Goal: Transaction & Acquisition: Purchase product/service

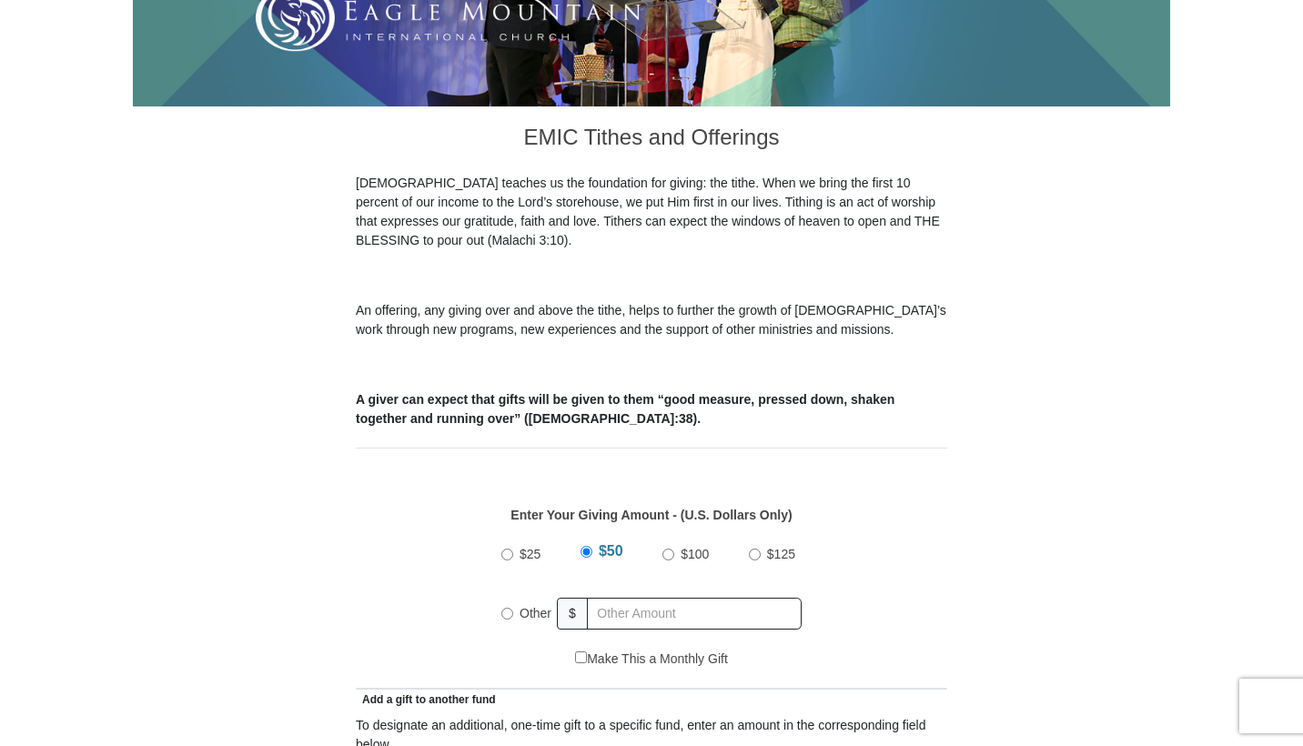
scroll to position [635, 0]
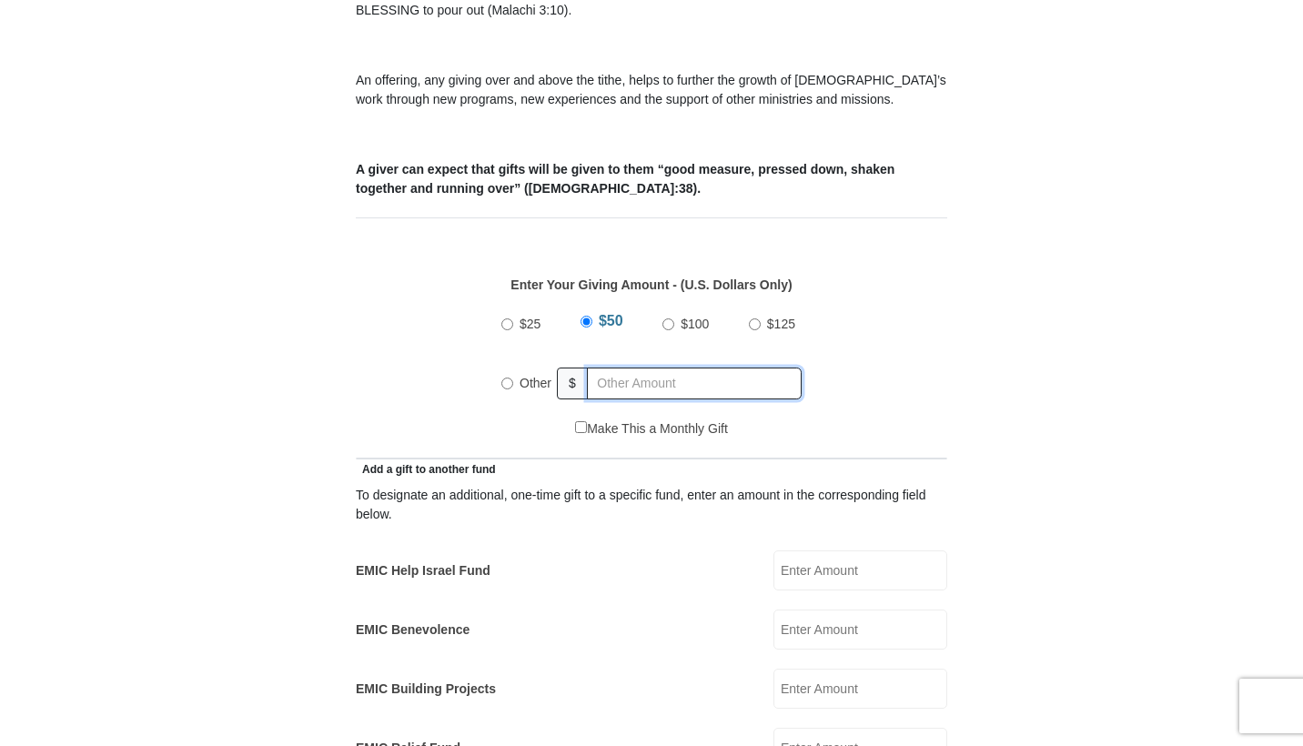
radio input "true"
click at [623, 368] on input "text" at bounding box center [697, 384] width 208 height 32
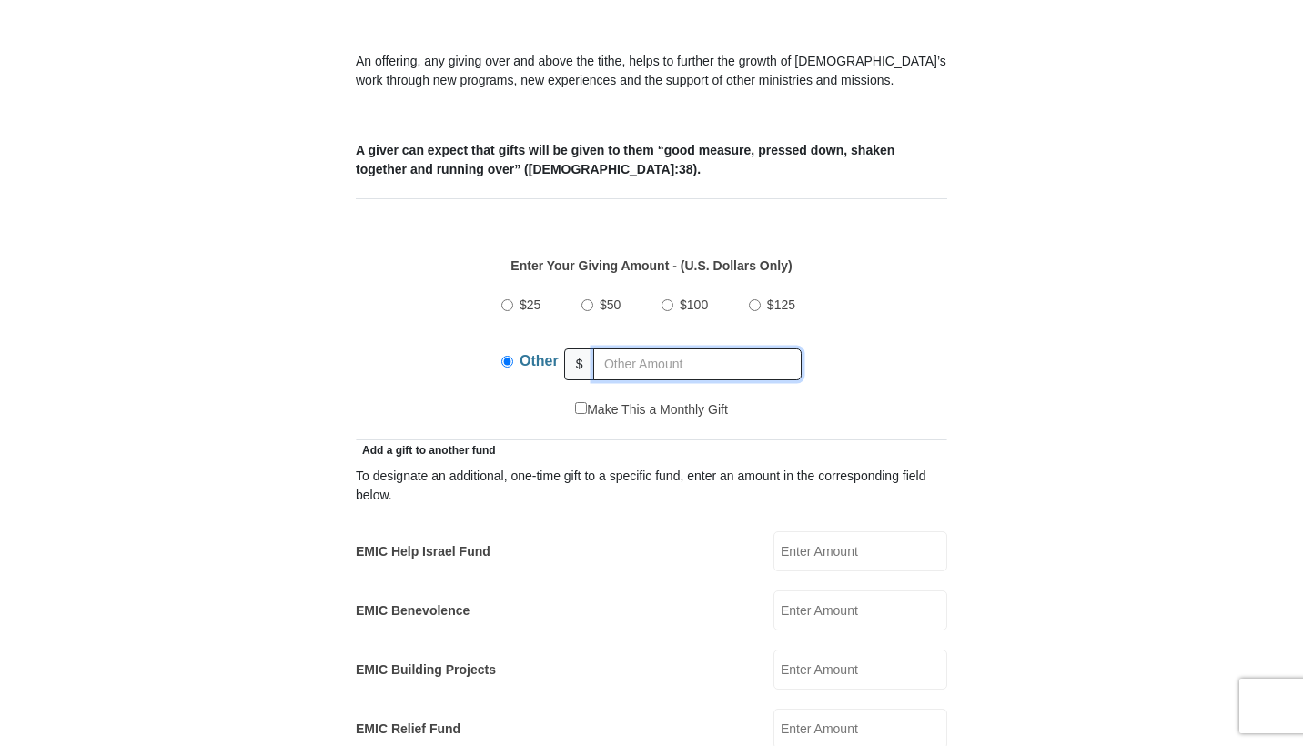
scroll to position [667, 0]
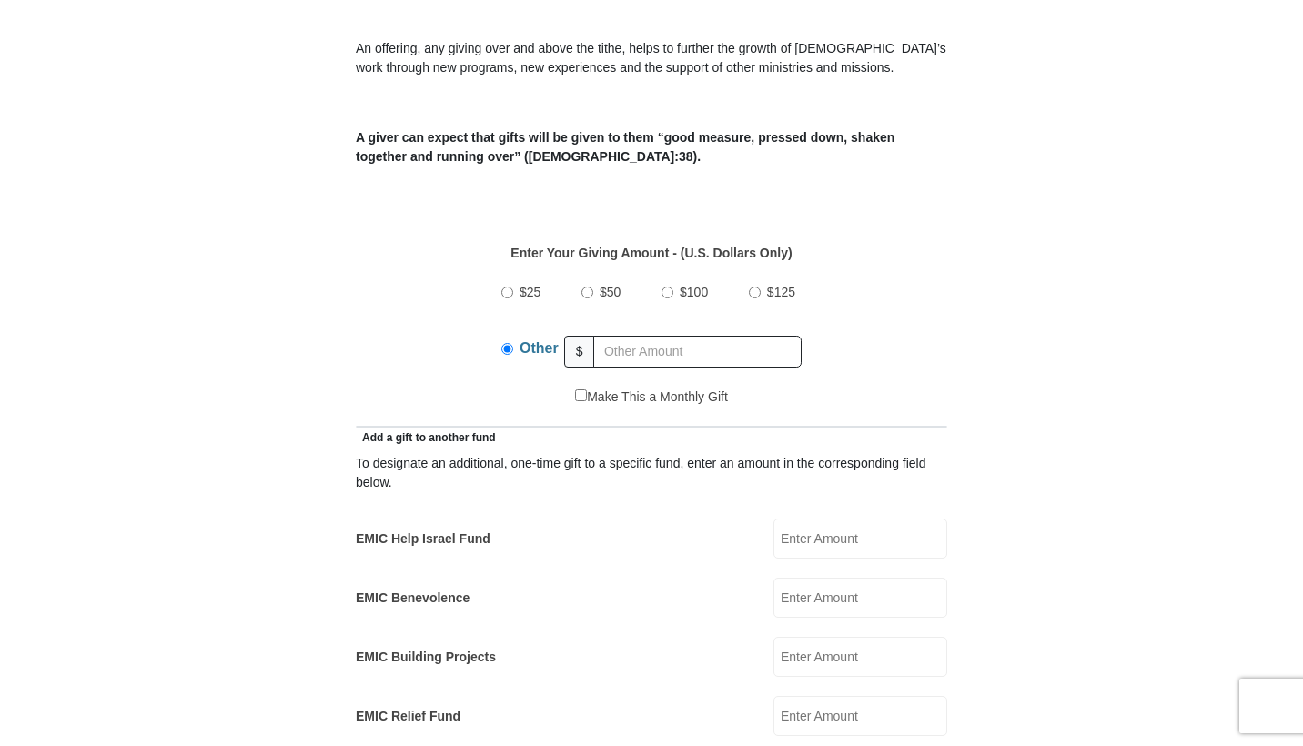
click at [807, 533] on input "EMIC Help Israel Fund" at bounding box center [860, 539] width 174 height 40
type input "25"
click at [631, 338] on input "text" at bounding box center [697, 352] width 208 height 32
type input "2"
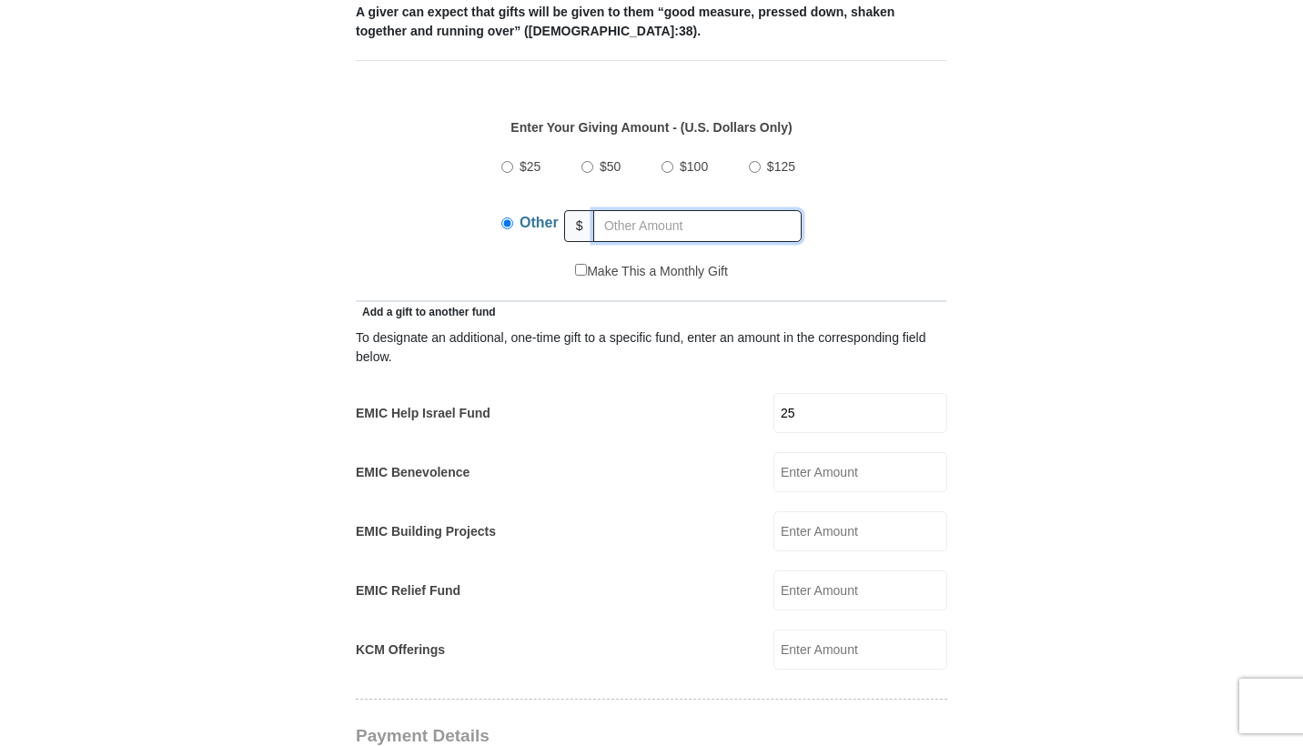
scroll to position [848, 0]
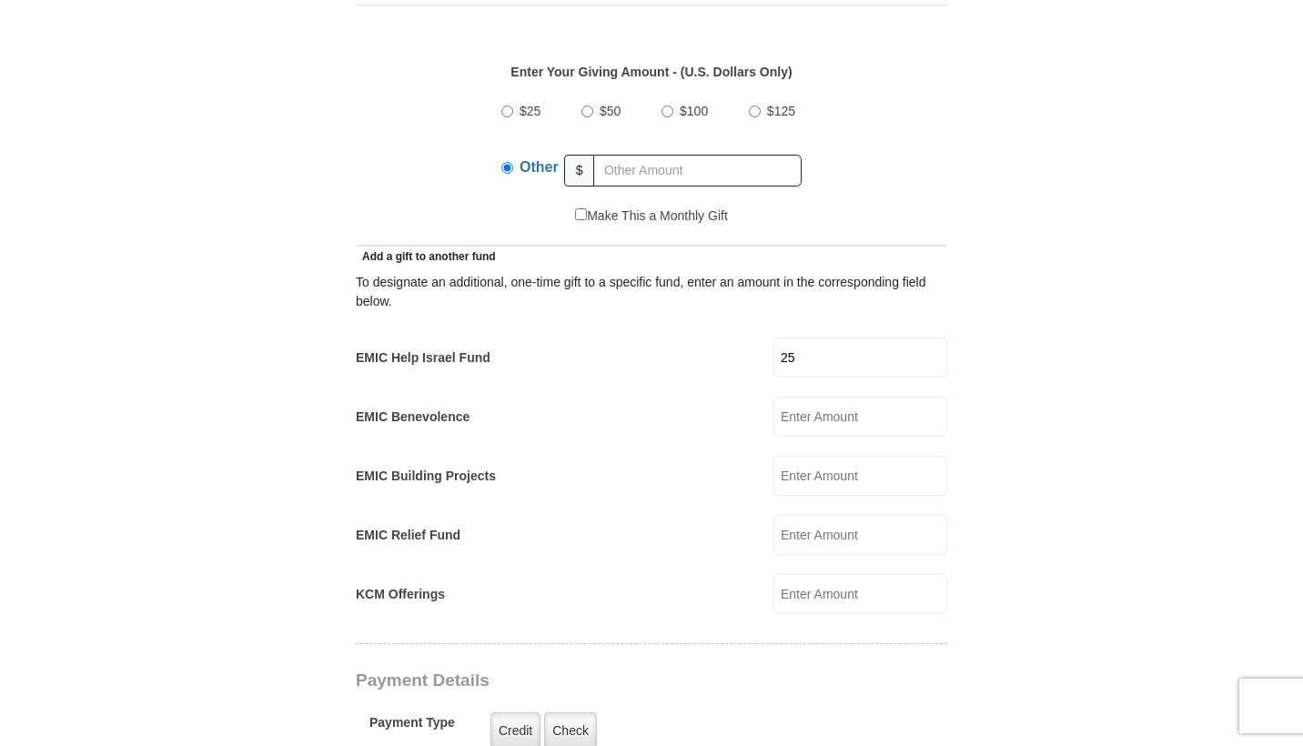
click at [831, 515] on input "EMIC Relief Fund" at bounding box center [860, 535] width 174 height 40
type input "15"
click at [652, 155] on input "text" at bounding box center [697, 171] width 208 height 32
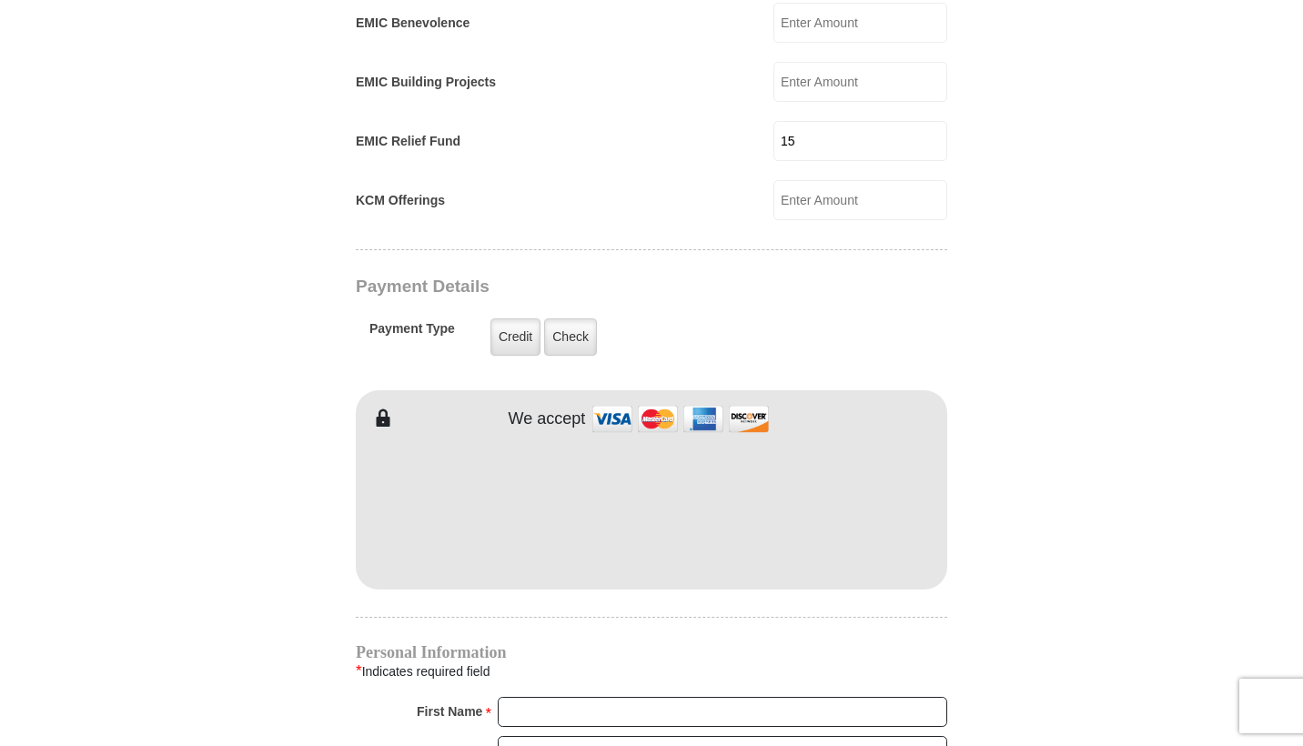
type input "18.75"
click at [697, 311] on div "Payment Type Credit Credit Check Check" at bounding box center [594, 337] width 450 height 52
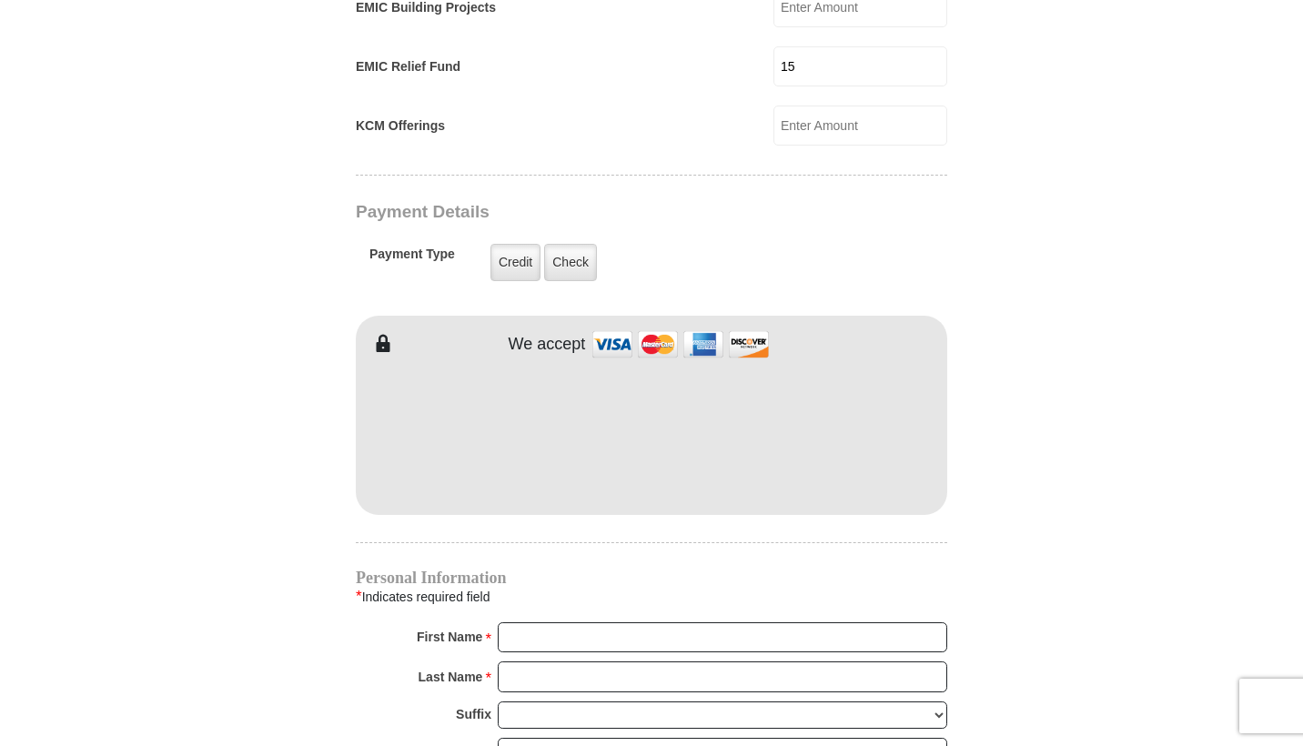
scroll to position [1353, 0]
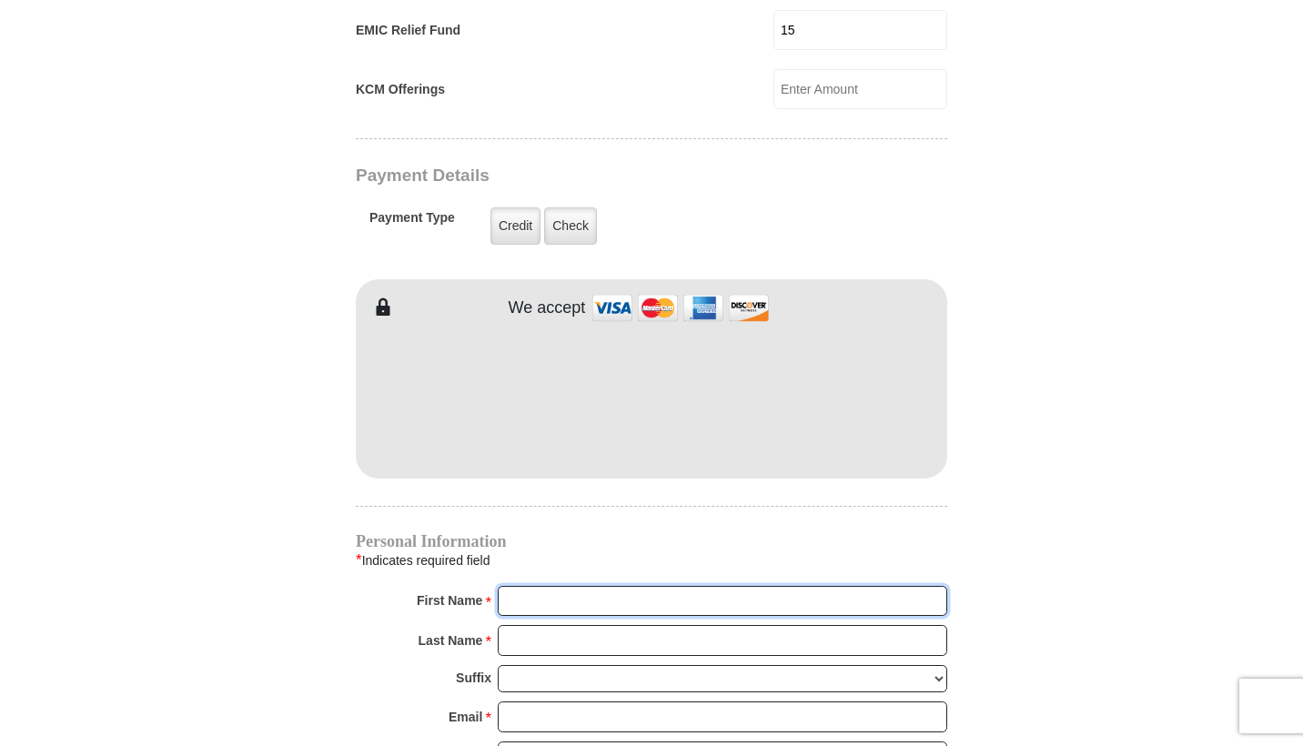
type input "Chiam"
type input "`"
click at [661, 586] on input "Chiam" at bounding box center [722, 601] width 449 height 31
click at [658, 625] on input "Last Name *" at bounding box center [722, 640] width 449 height 31
type input "[PERSON_NAME]"
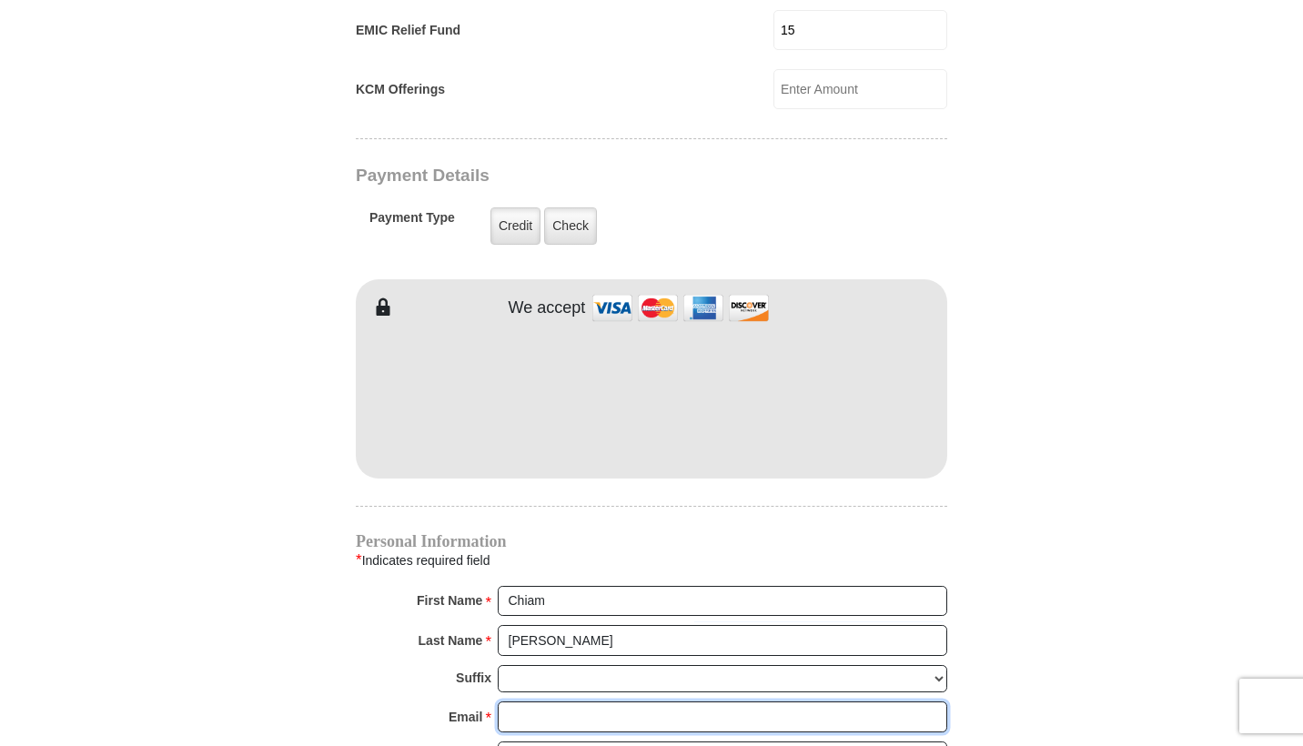
type input "[EMAIL_ADDRESS][PERSON_NAME][DOMAIN_NAME]"
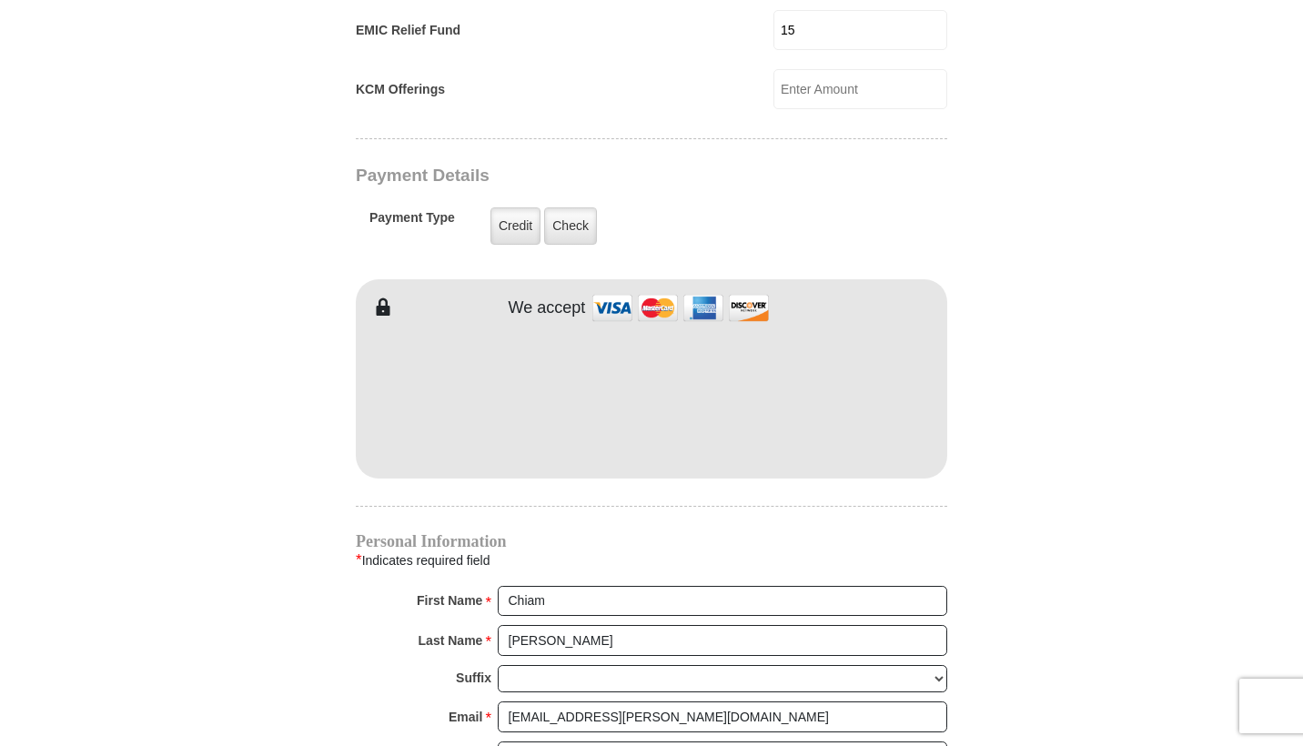
scroll to position [1737, 0]
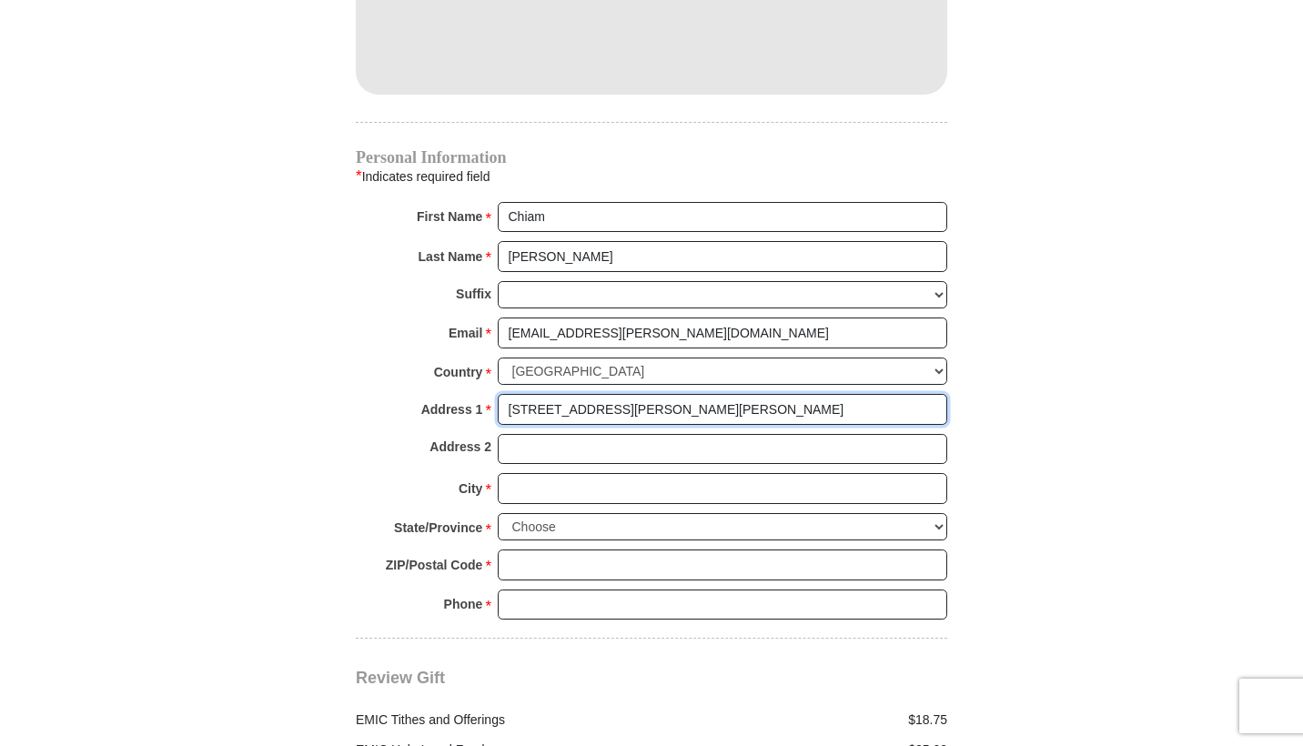
type input "[STREET_ADDRESS][PERSON_NAME][PERSON_NAME]"
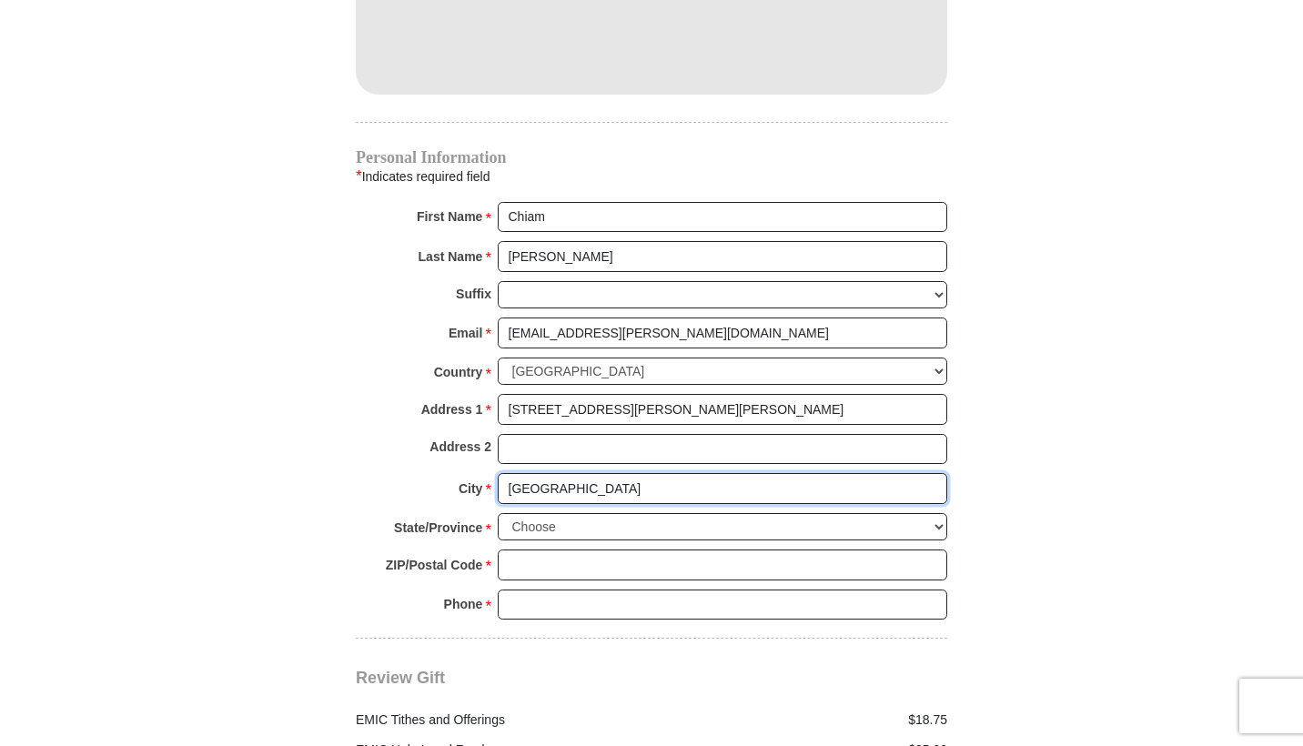
type input "[GEOGRAPHIC_DATA]"
select select "IL"
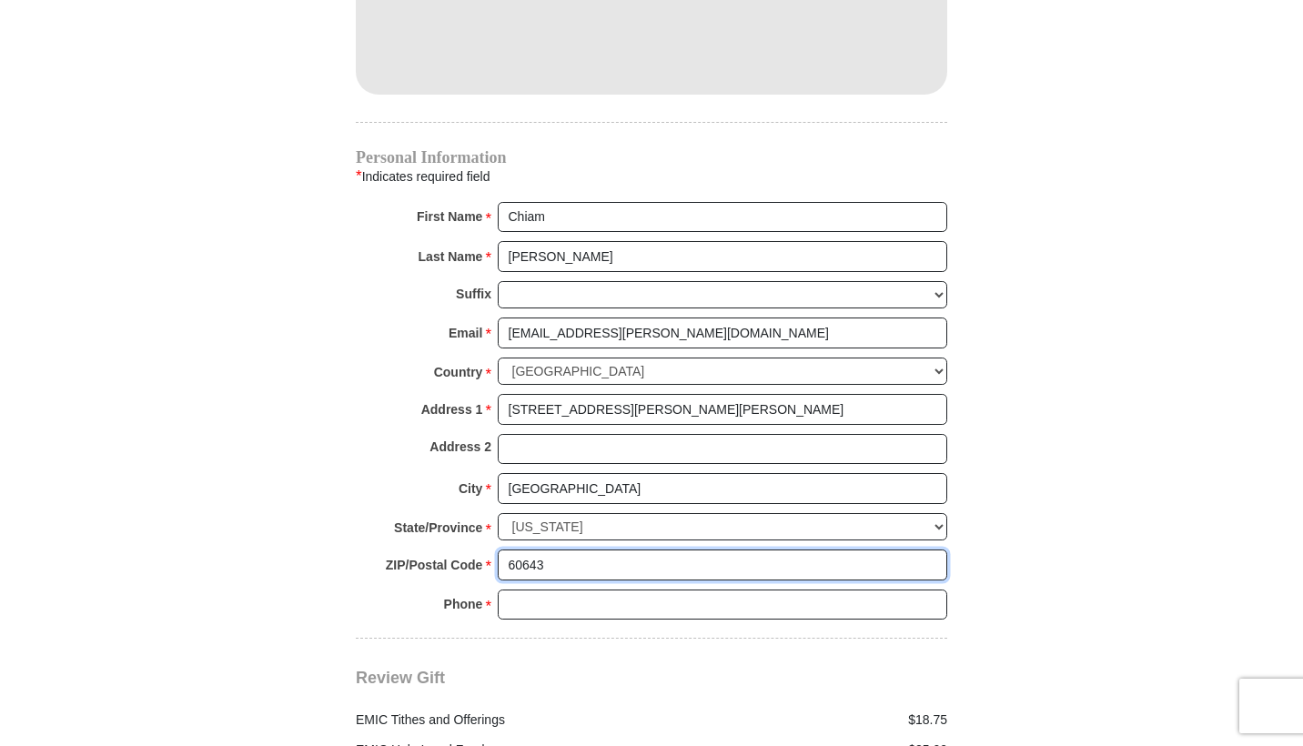
type input "60643"
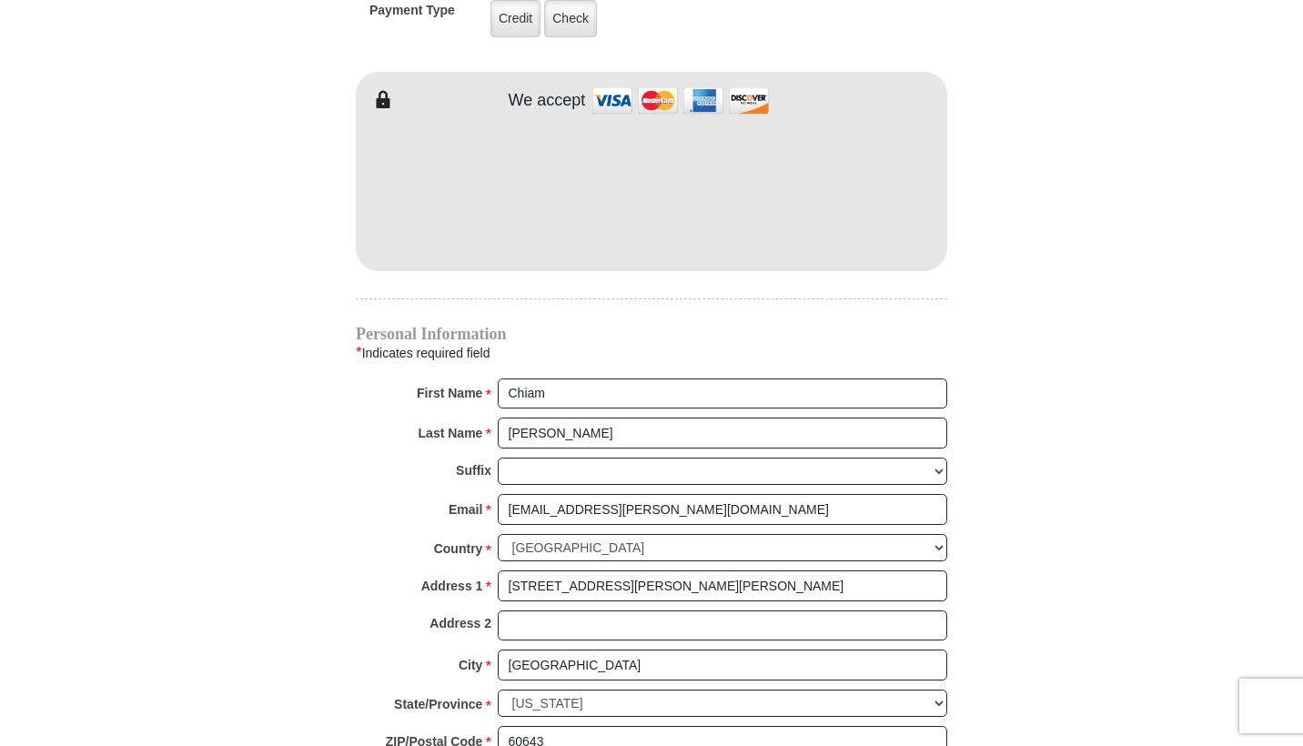
scroll to position [1455, 0]
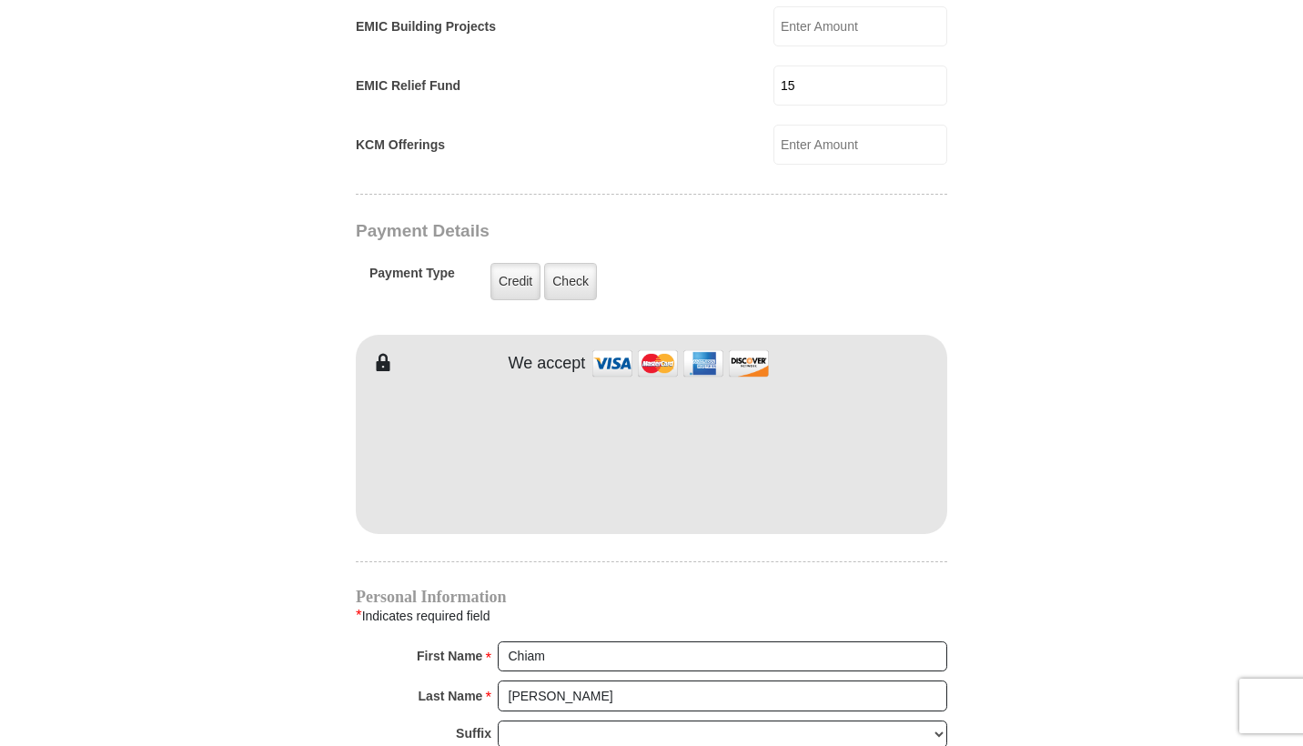
type input "7083961508"
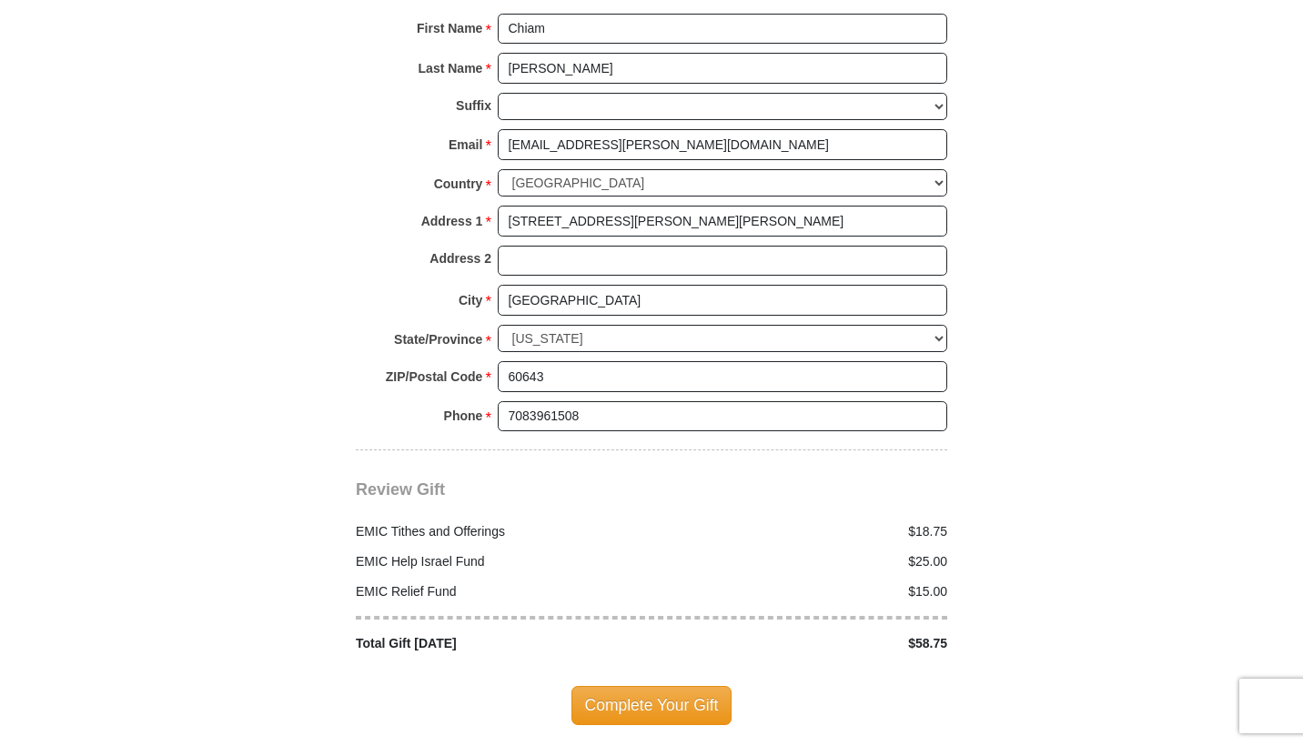
drag, startPoint x: 627, startPoint y: 405, endPoint x: 751, endPoint y: 545, distance: 186.9
click at [751, 582] on div "$15.00" at bounding box center [804, 591] width 306 height 19
click at [643, 686] on span "Complete Your Gift" at bounding box center [651, 705] width 161 height 38
